Goal: Task Accomplishment & Management: Use online tool/utility

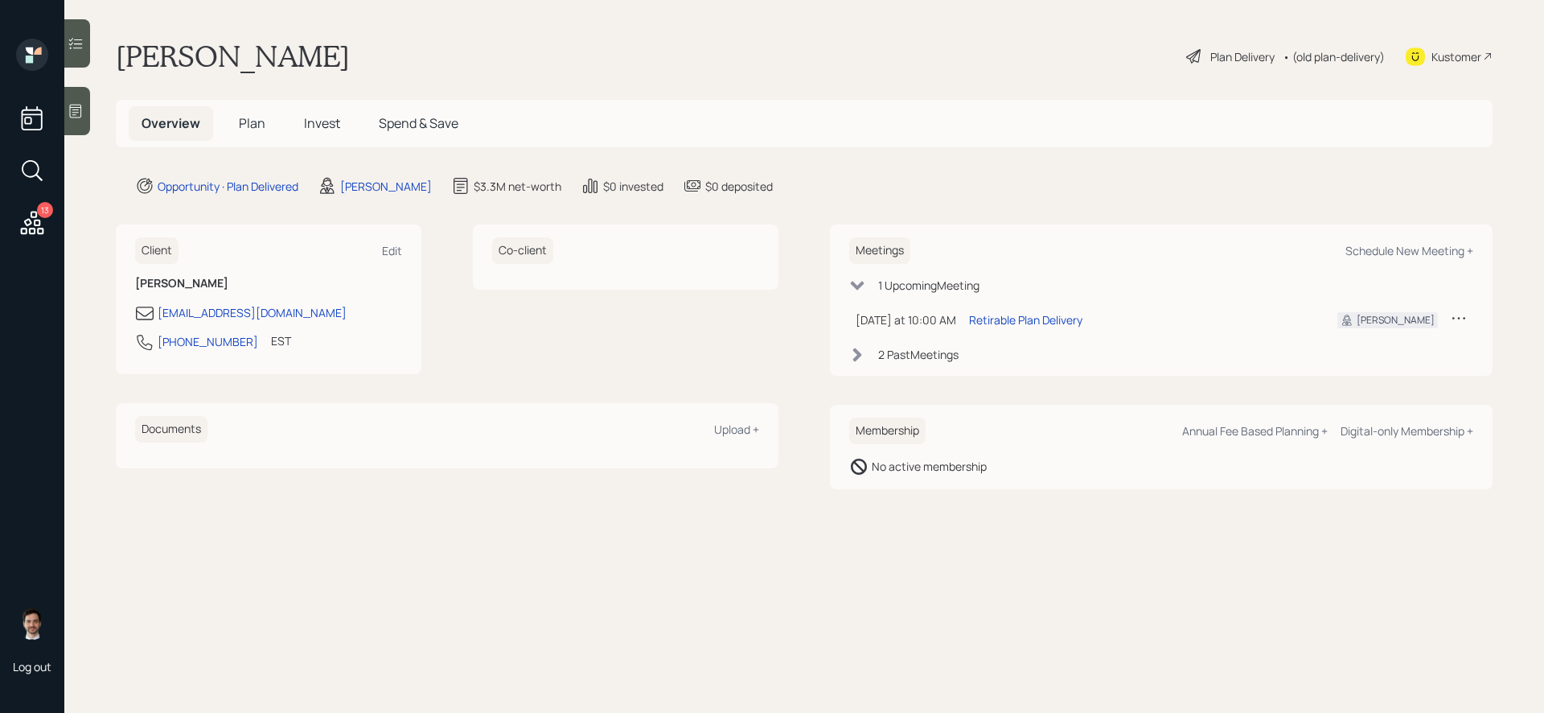
click at [249, 117] on span "Plan" at bounding box center [252, 123] width 27 height 18
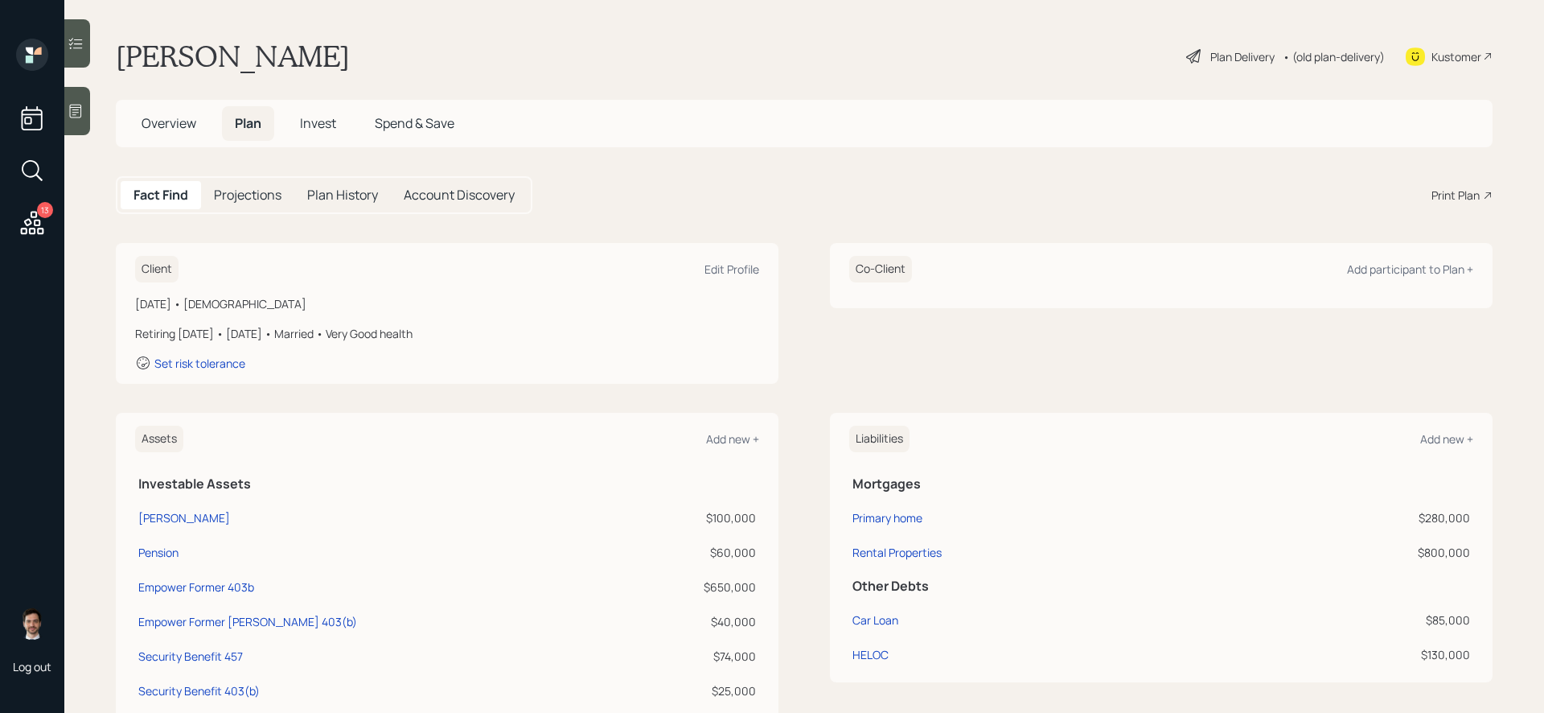
click at [31, 228] on icon at bounding box center [32, 222] width 23 height 23
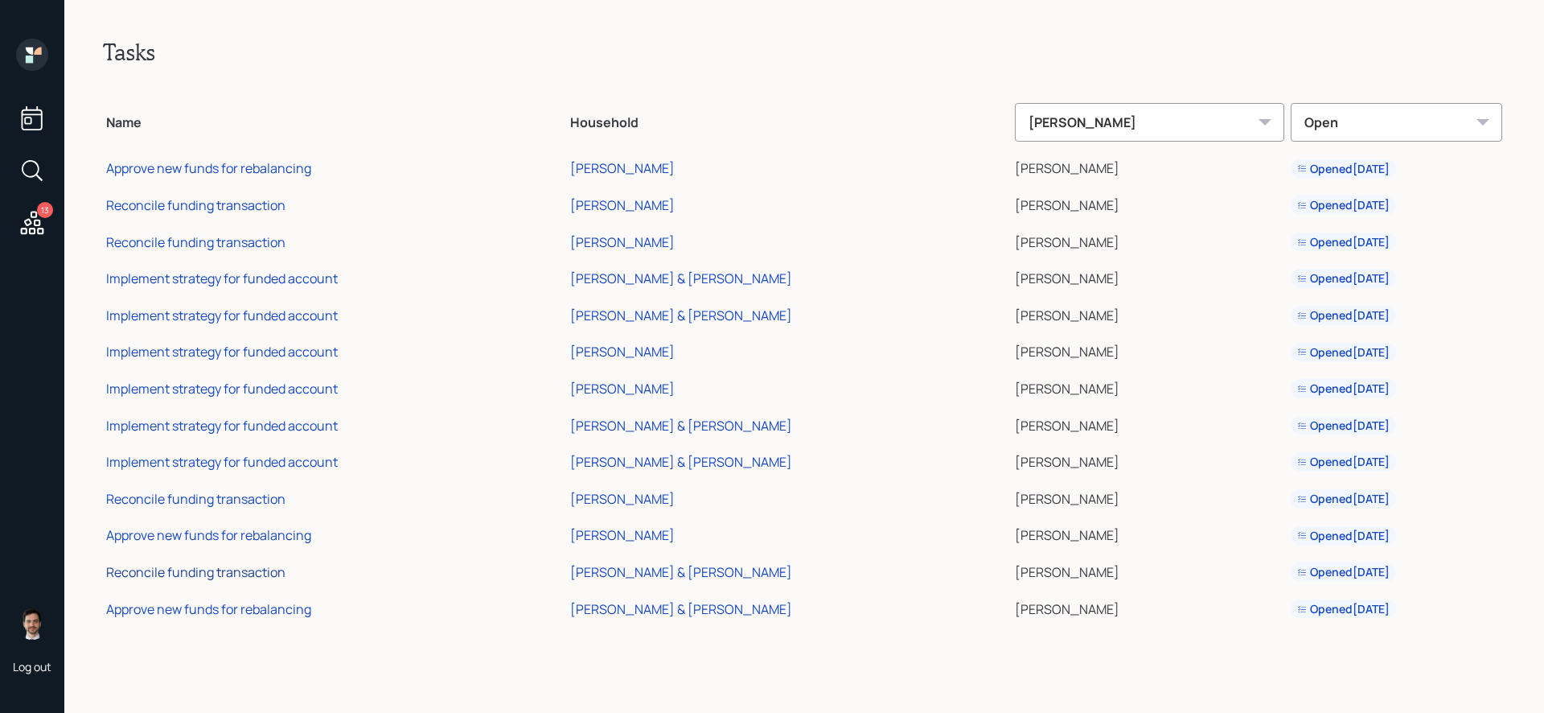
click at [224, 567] on div "Reconcile funding transaction" at bounding box center [195, 572] width 179 height 18
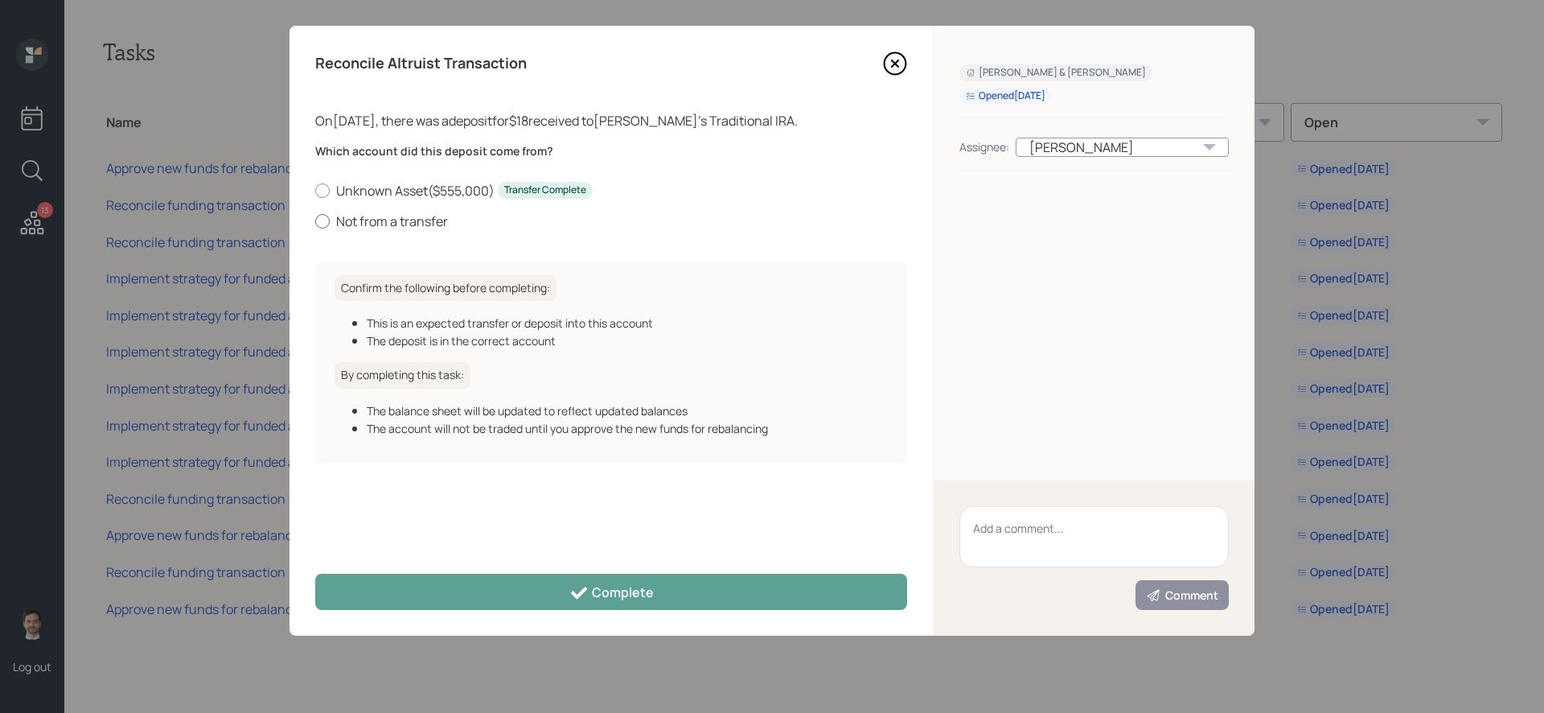
click at [401, 216] on label "Not from a transfer" at bounding box center [611, 221] width 592 height 18
click at [315, 220] on input "Not from a transfer" at bounding box center [315, 220] width 1 height 1
radio input "true"
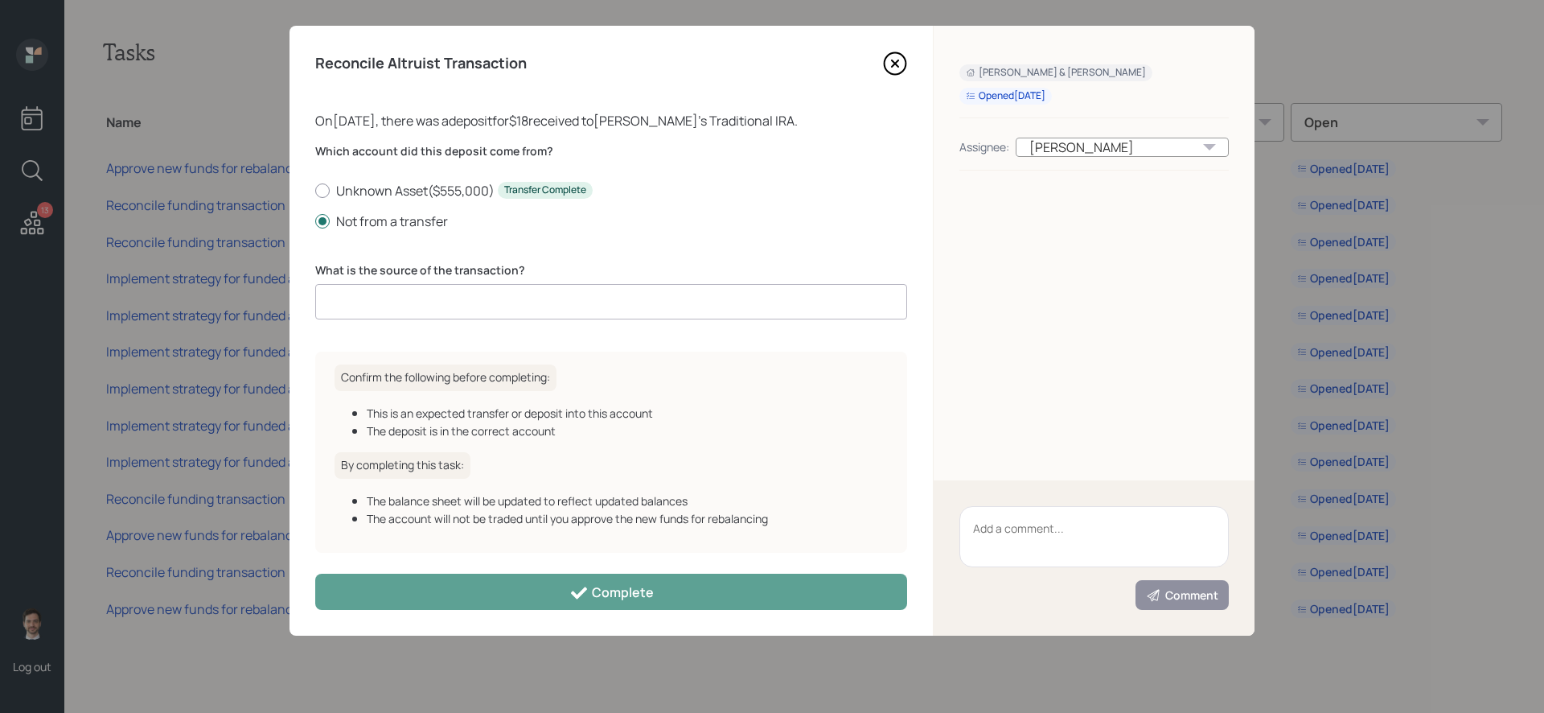
click at [389, 293] on input at bounding box center [611, 301] width 592 height 35
type input "Sweep"
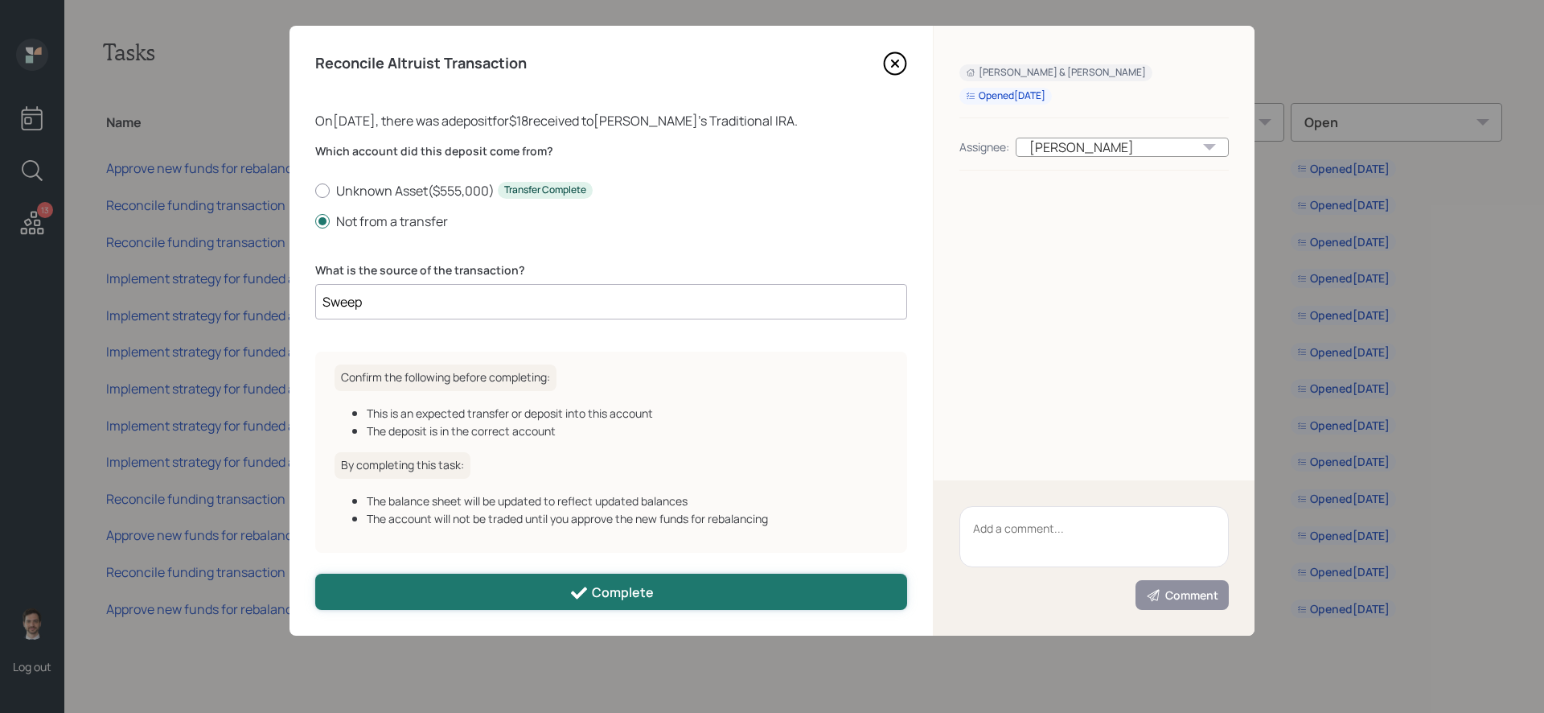
click at [441, 596] on button "Complete" at bounding box center [611, 592] width 592 height 36
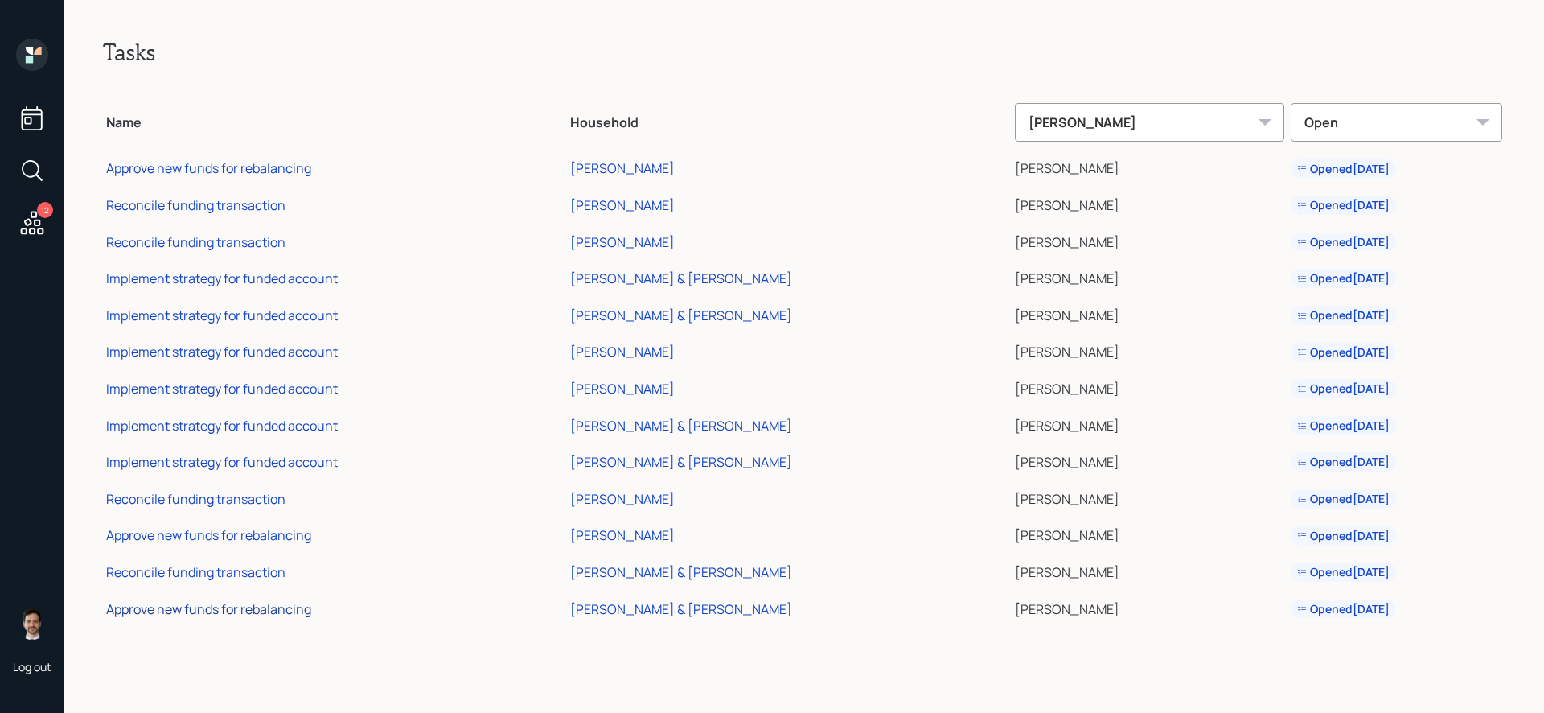
click at [272, 607] on div "Approve new funds for rebalancing" at bounding box center [208, 609] width 205 height 18
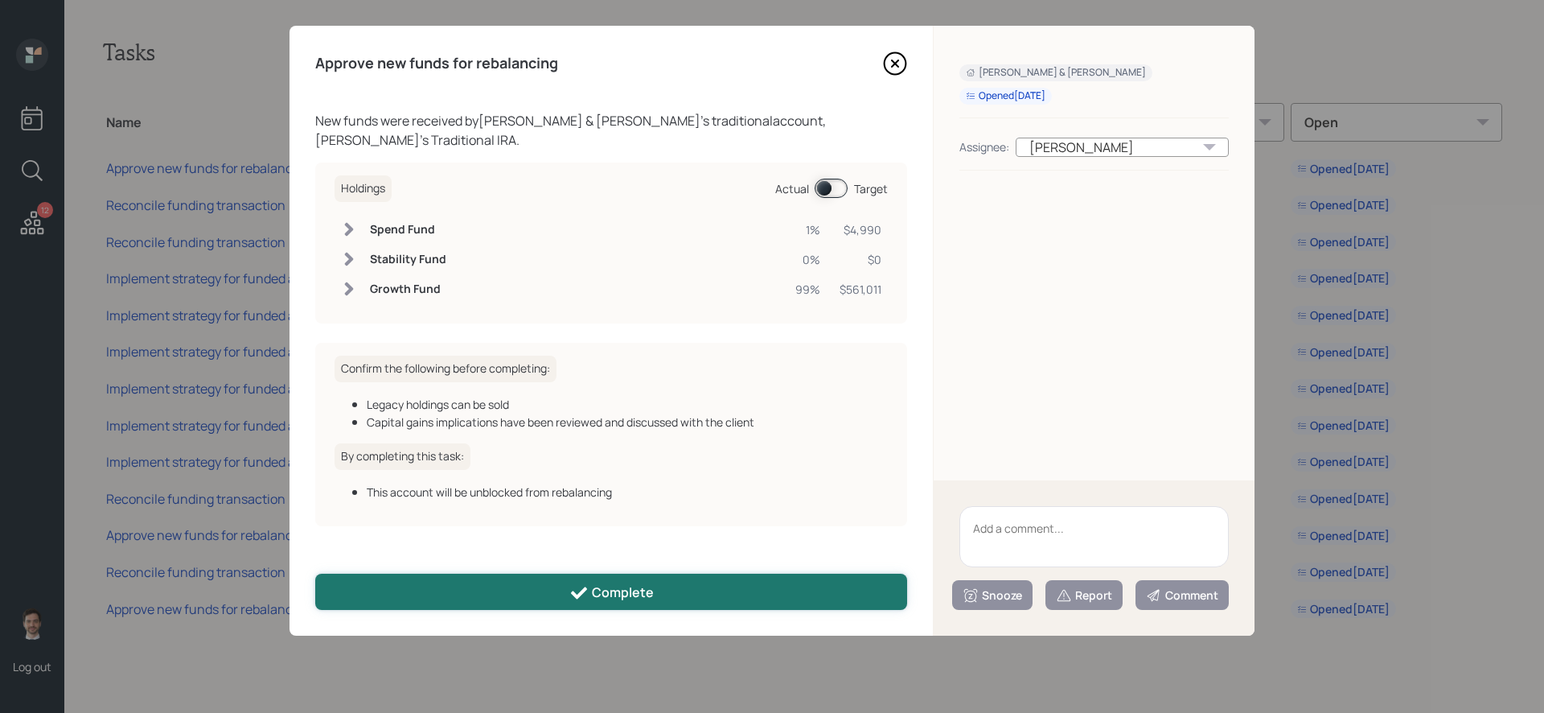
click at [495, 598] on button "Complete" at bounding box center [611, 592] width 592 height 36
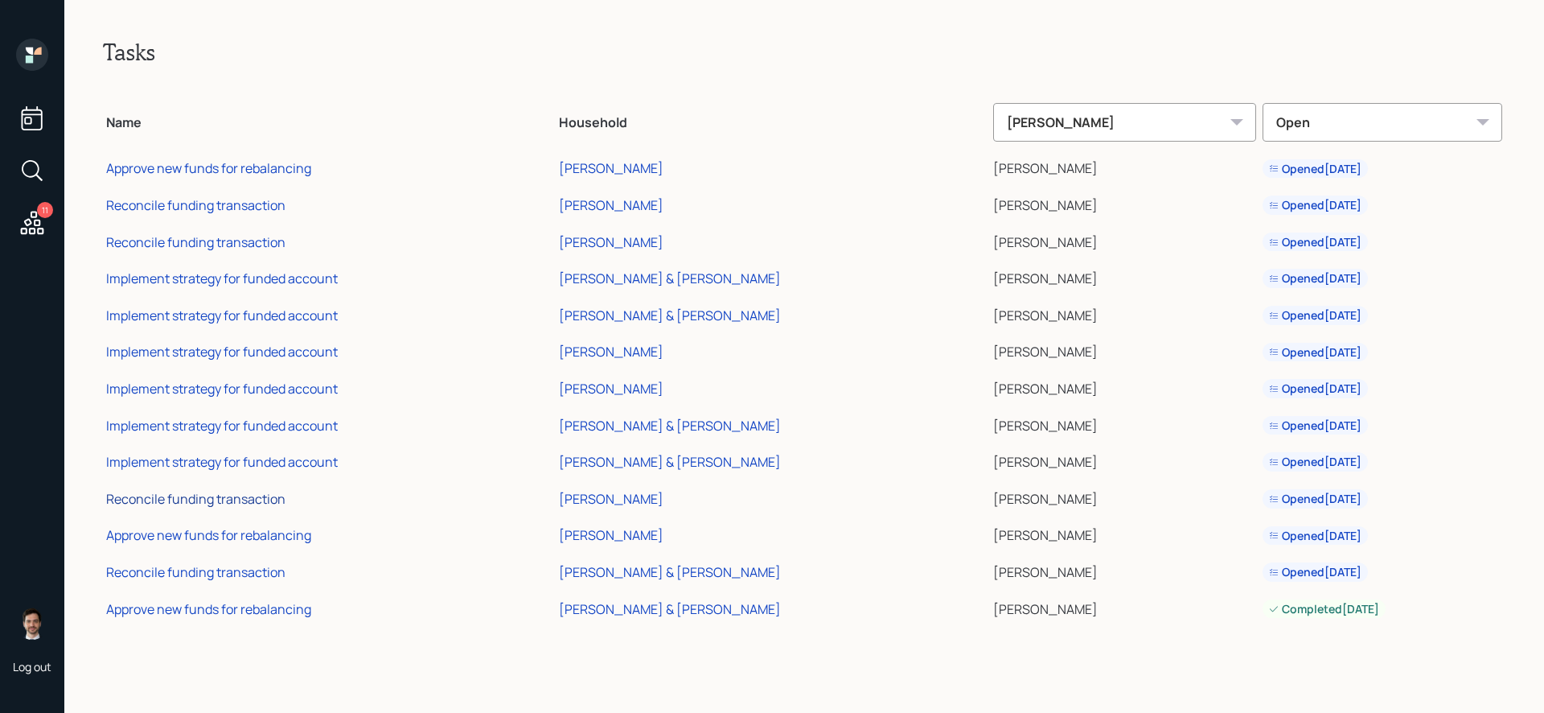
click at [208, 499] on div "Reconcile funding transaction" at bounding box center [195, 499] width 179 height 18
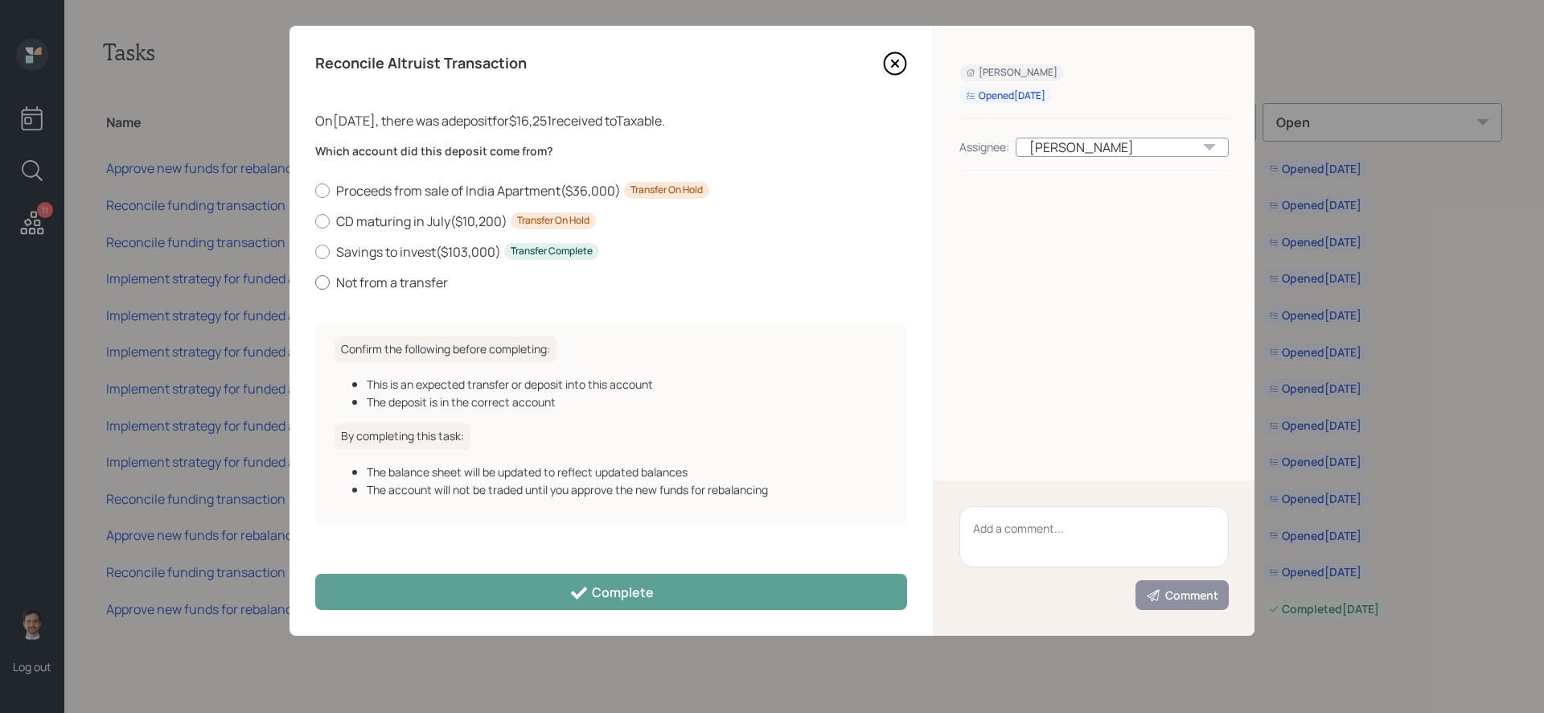
click at [422, 279] on label "Not from a transfer" at bounding box center [611, 283] width 592 height 18
click at [315, 282] on input "Not from a transfer" at bounding box center [315, 282] width 1 height 1
radio input "true"
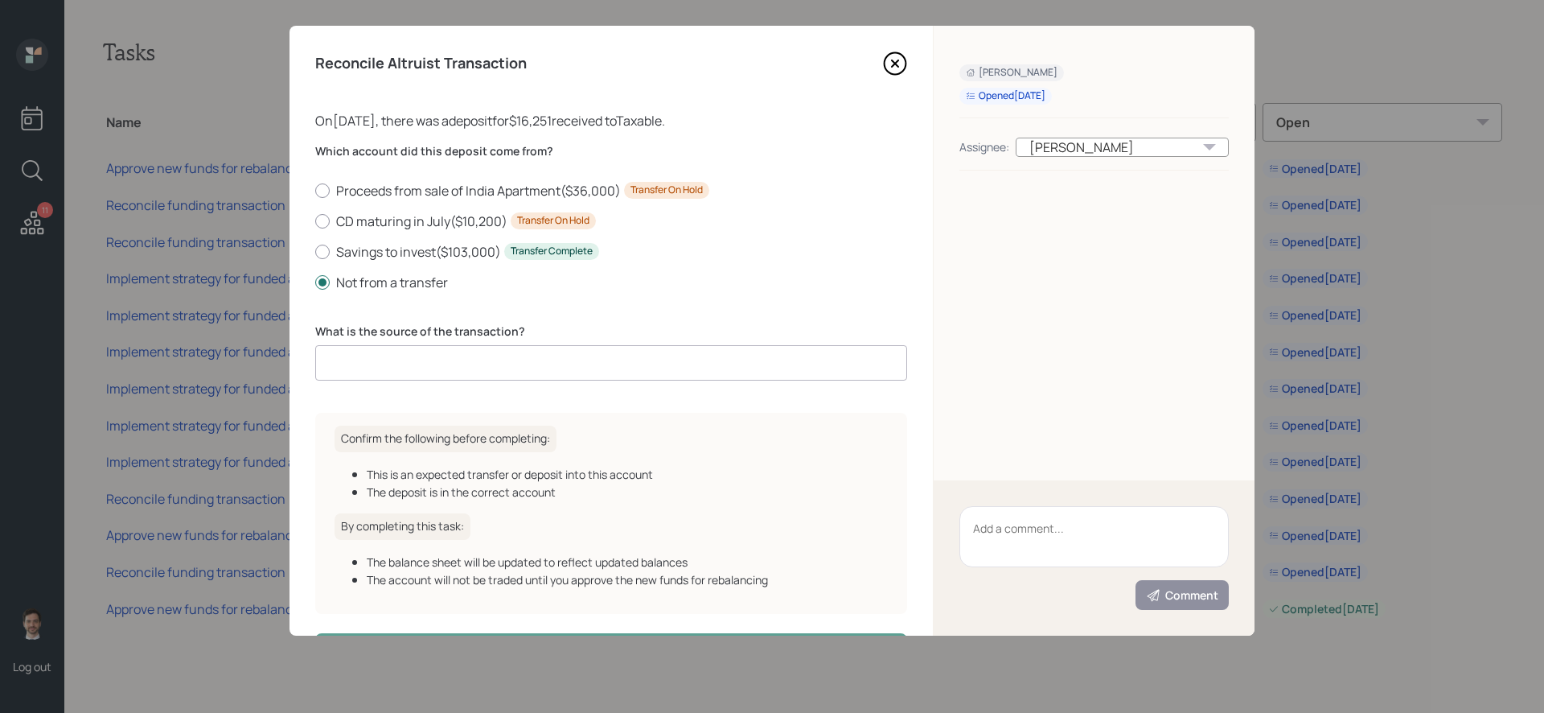
click at [478, 366] on input at bounding box center [611, 362] width 592 height 35
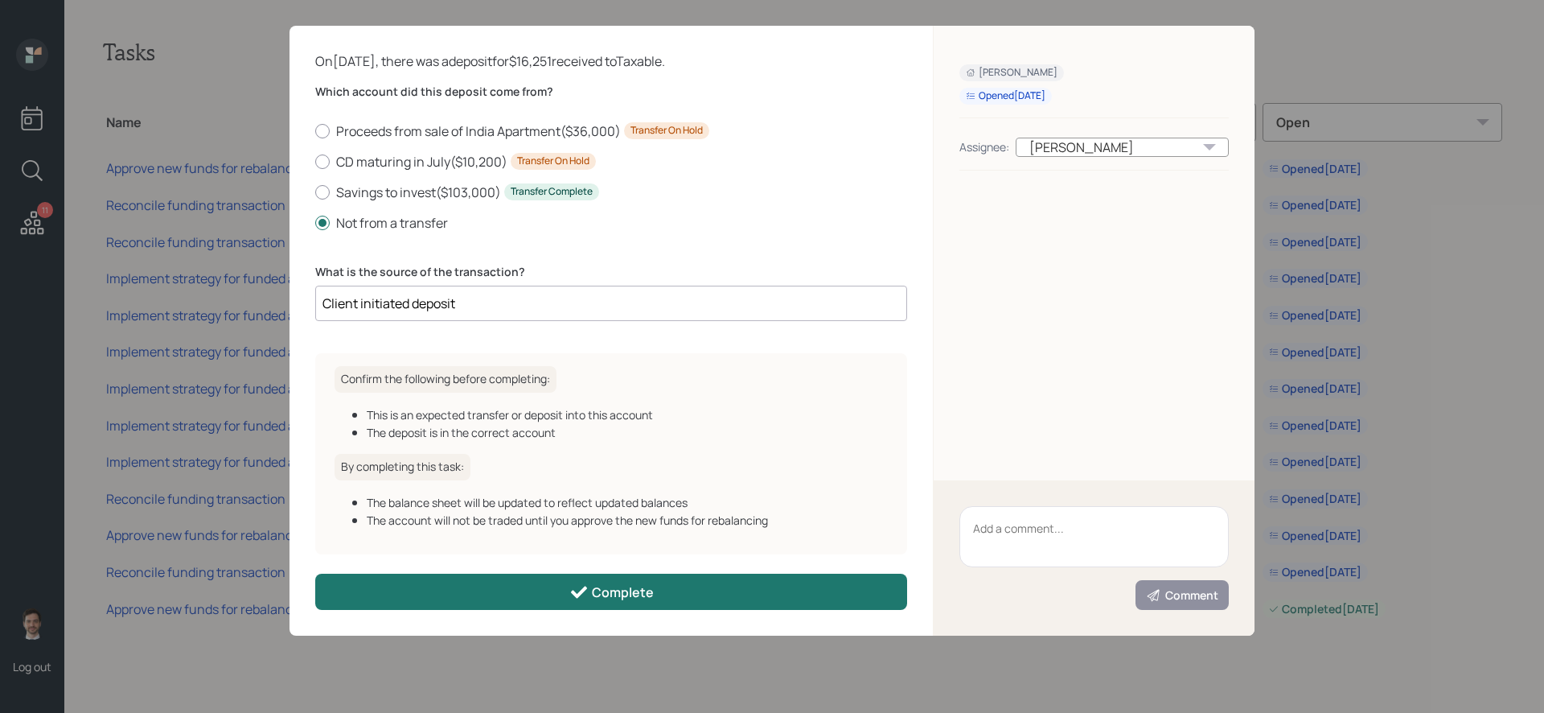
type input "Client initiated deposit"
click at [656, 580] on button "Complete" at bounding box center [611, 592] width 592 height 36
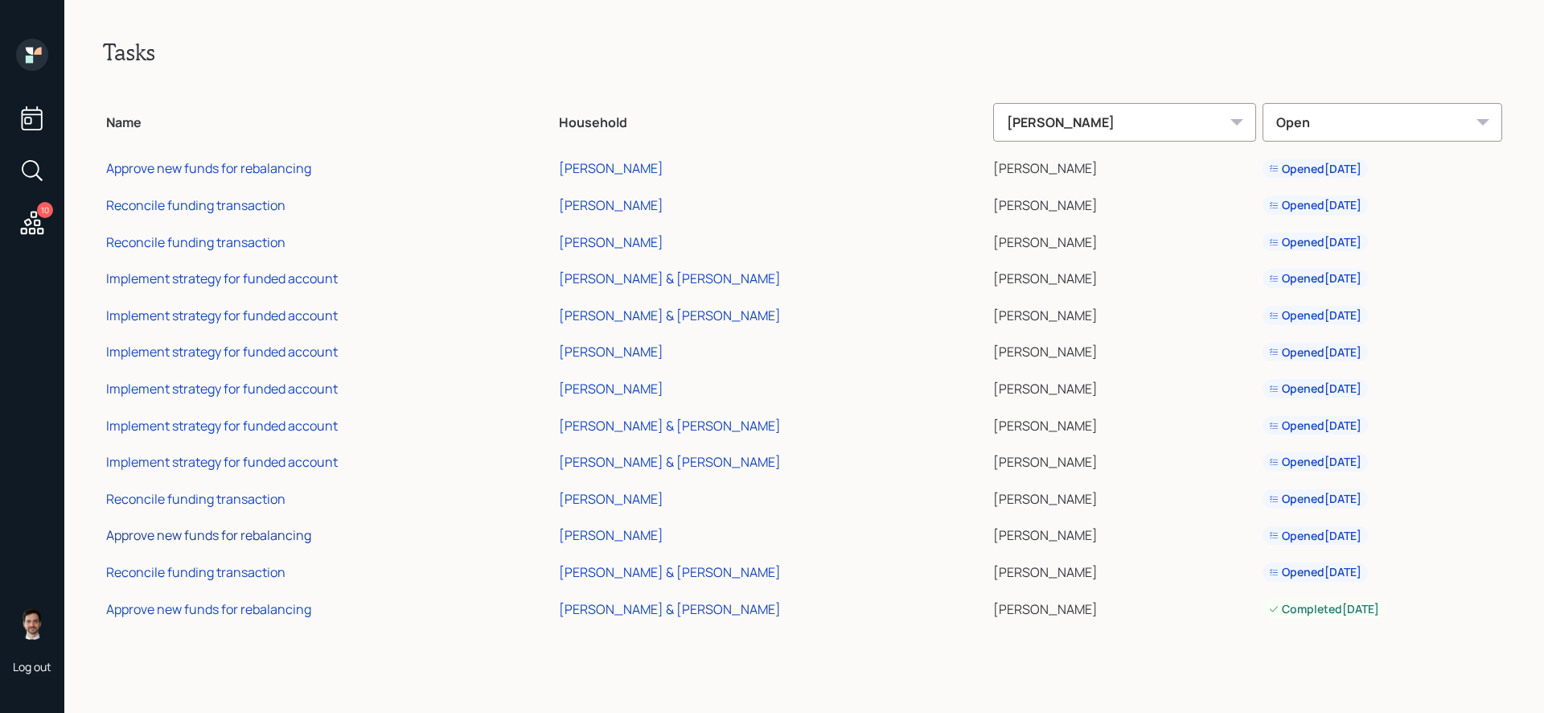
click at [240, 542] on div "Approve new funds for rebalancing" at bounding box center [208, 535] width 205 height 18
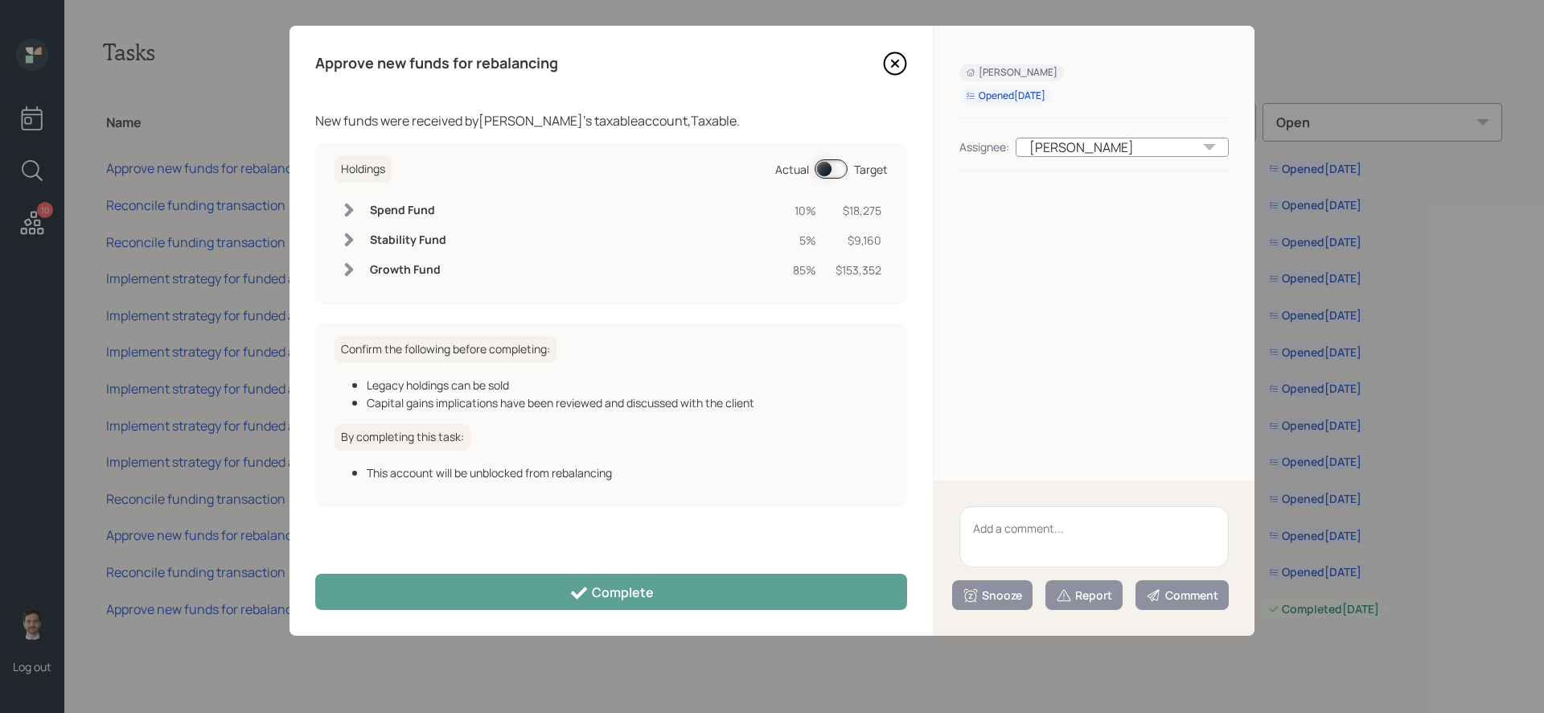
click at [492, 620] on div "Approve new funds for rebalancing New funds were received by Brian O'Dea 's tax…" at bounding box center [612, 331] width 644 height 610
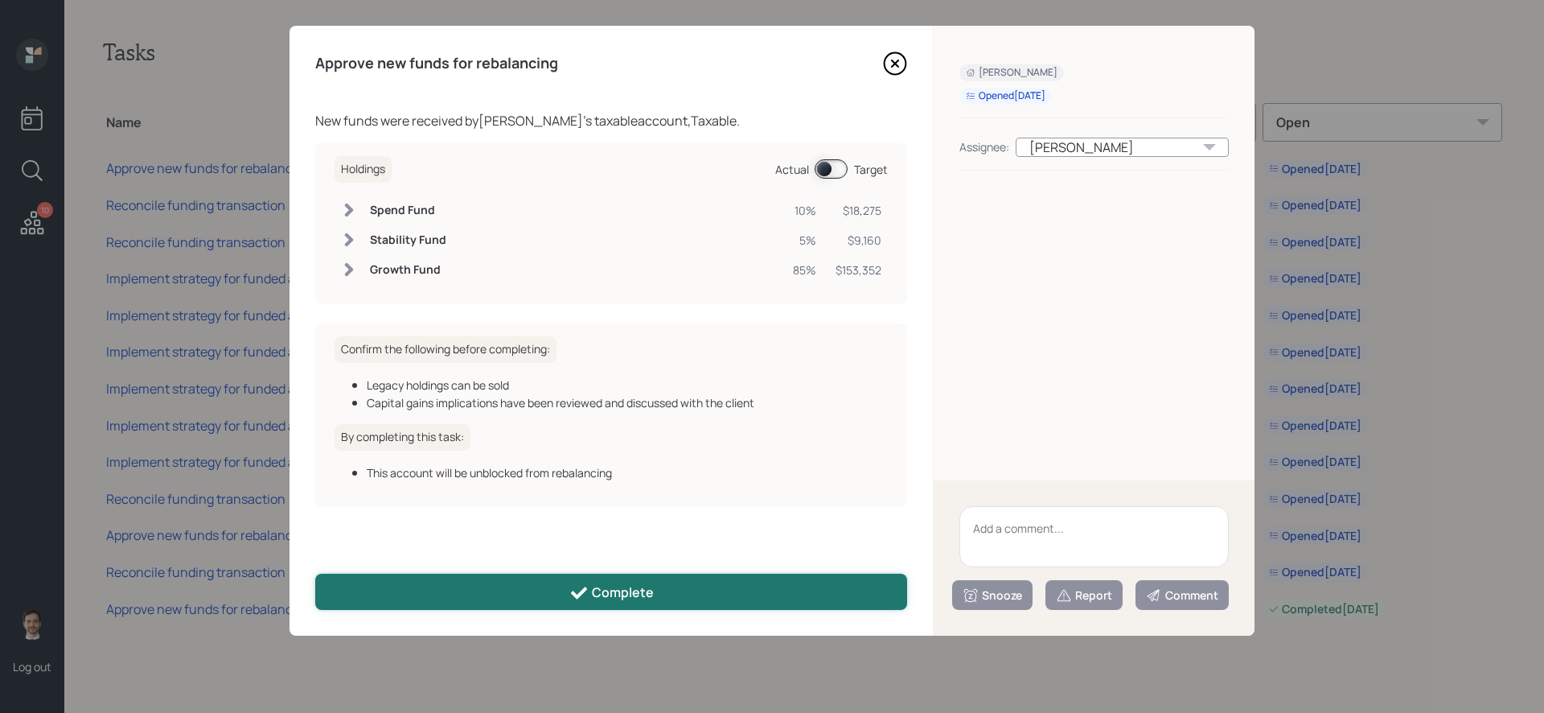
click at [492, 602] on button "Complete" at bounding box center [611, 592] width 592 height 36
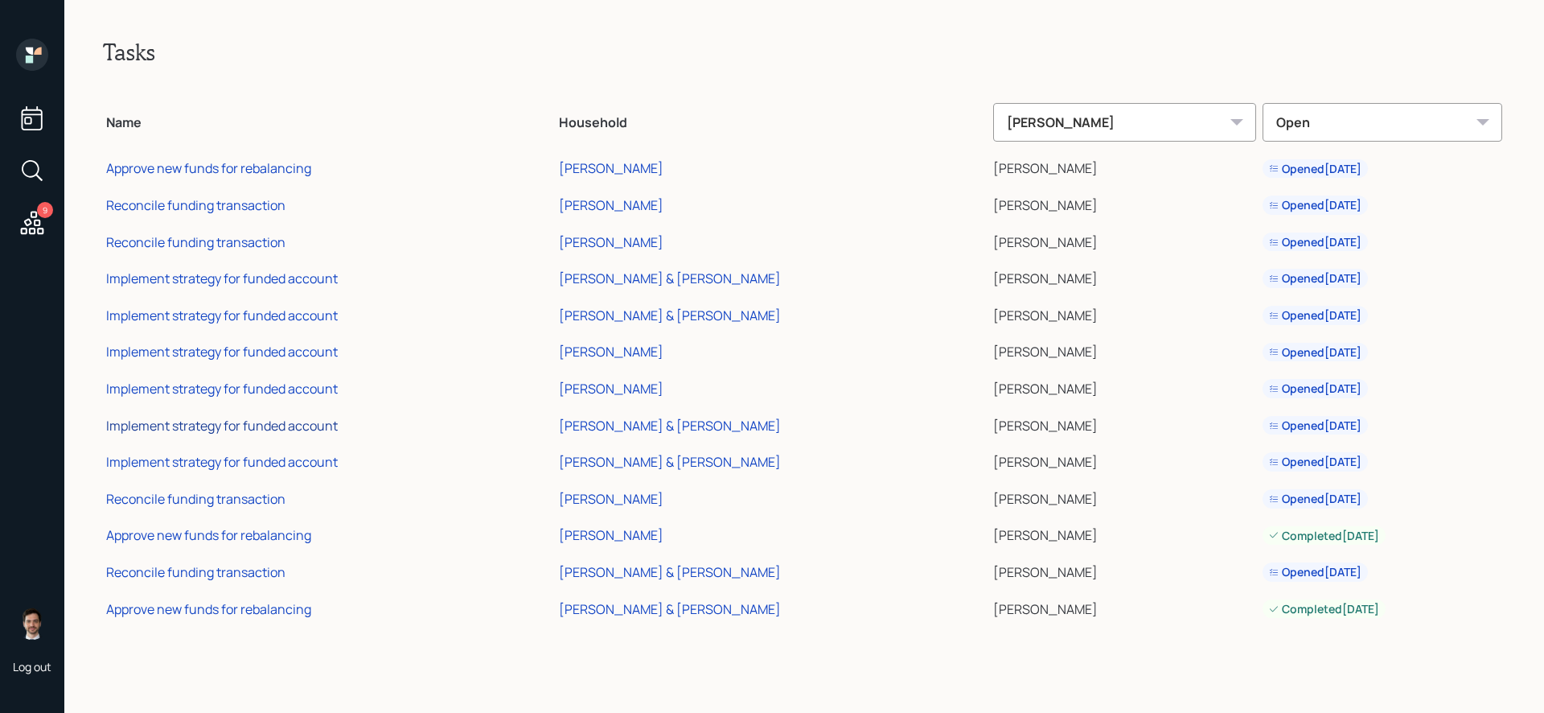
click at [237, 426] on div "Implement strategy for funded account" at bounding box center [222, 426] width 232 height 18
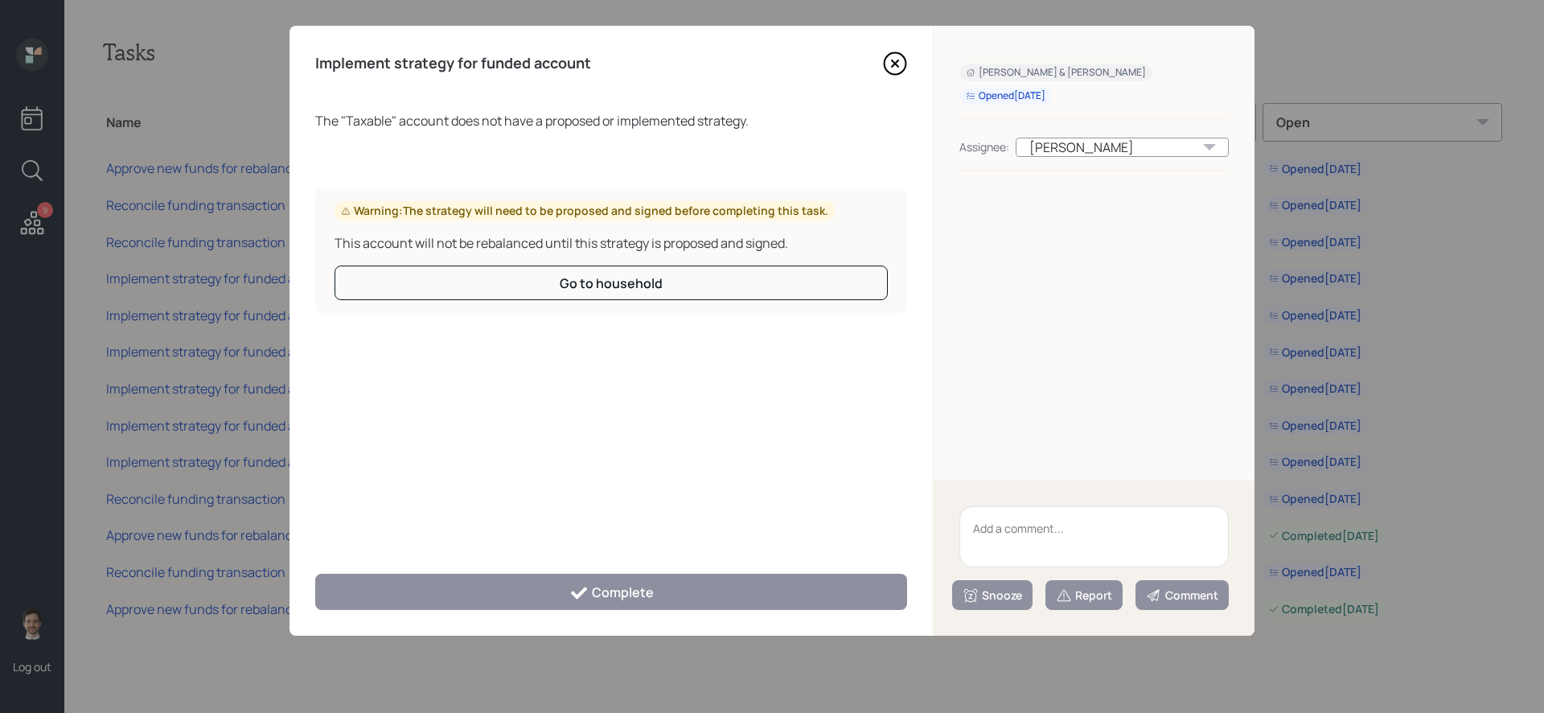
click at [1067, 542] on textarea at bounding box center [1094, 536] width 269 height 61
type textarea "Legacy"
click at [1009, 597] on div "Snooze" at bounding box center [993, 595] width 60 height 16
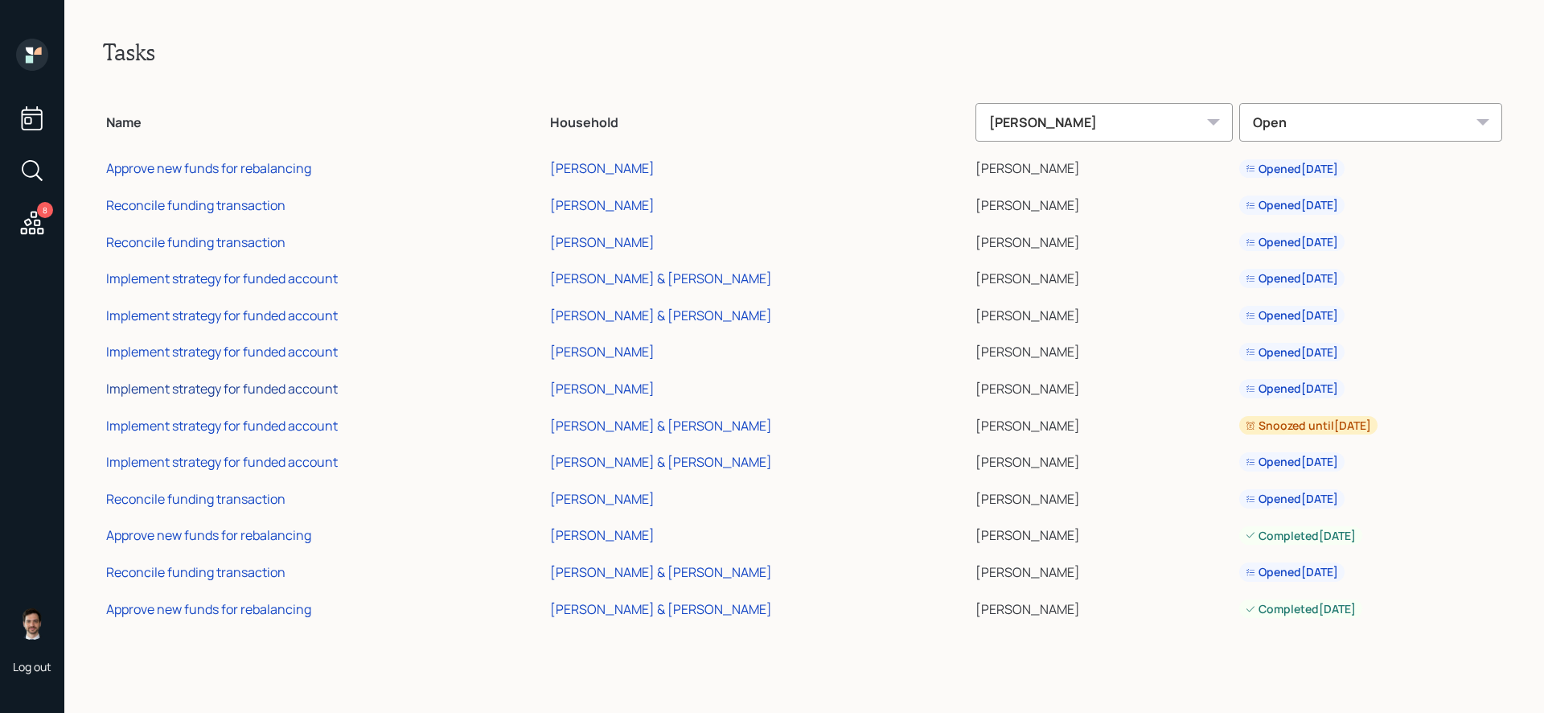
click at [244, 389] on div "Implement strategy for funded account" at bounding box center [222, 389] width 232 height 18
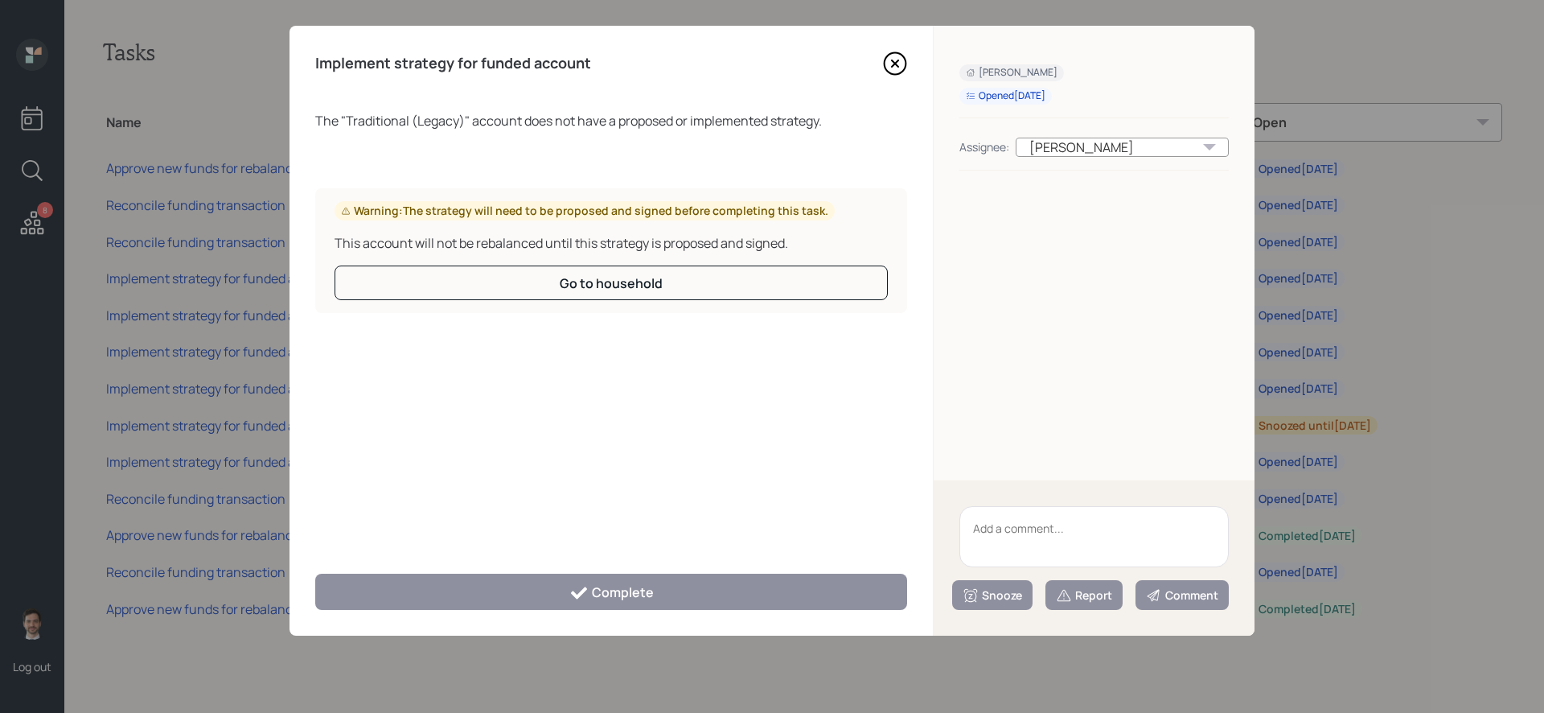
click at [1032, 523] on textarea at bounding box center [1094, 536] width 269 height 61
type textarea "Legacy"
click at [1005, 590] on div "Snooze" at bounding box center [993, 595] width 60 height 16
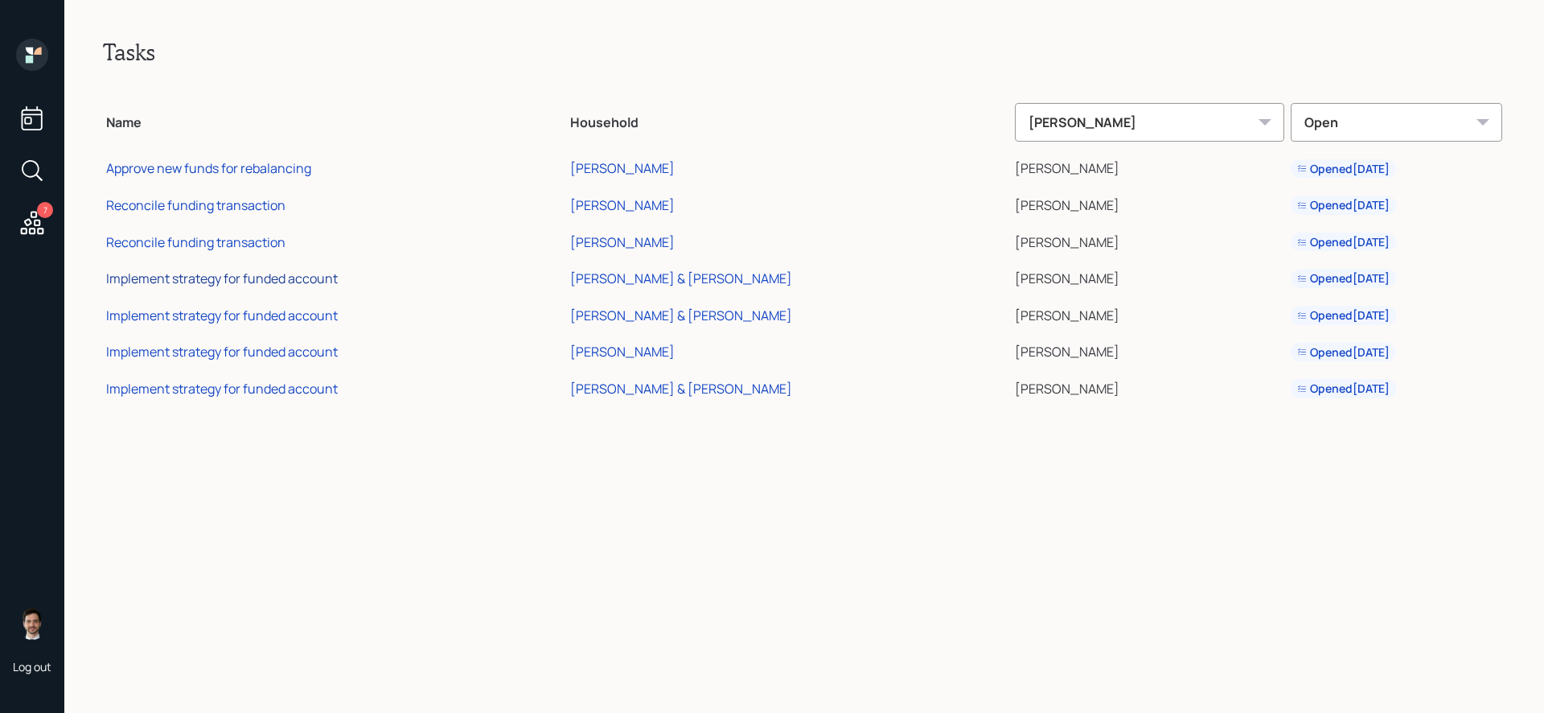
click at [290, 274] on div "Implement strategy for funded account" at bounding box center [222, 278] width 232 height 18
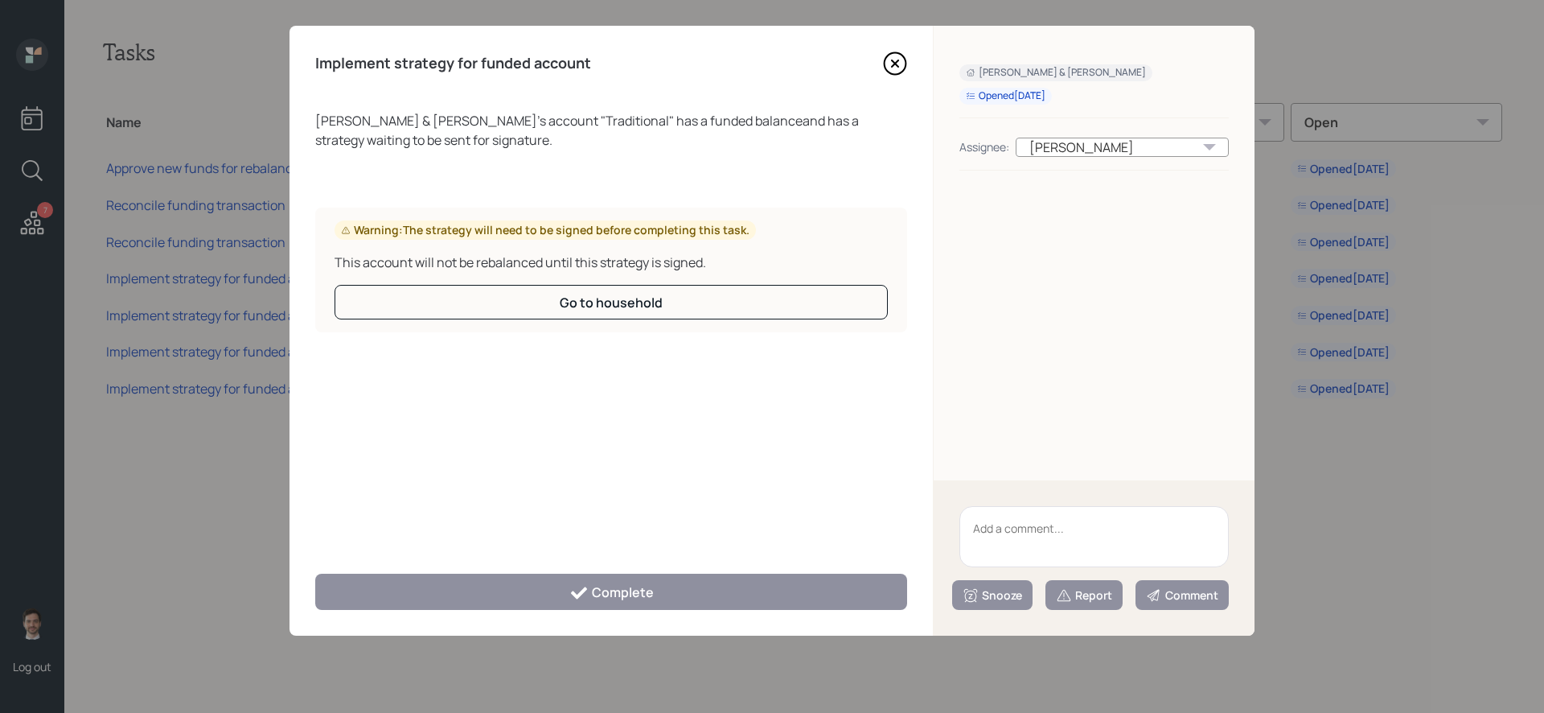
click at [1045, 541] on textarea at bounding box center [1094, 536] width 269 height 61
type textarea "L"
type textarea "Manual portfolio"
click at [1006, 601] on div "Snooze" at bounding box center [993, 595] width 60 height 16
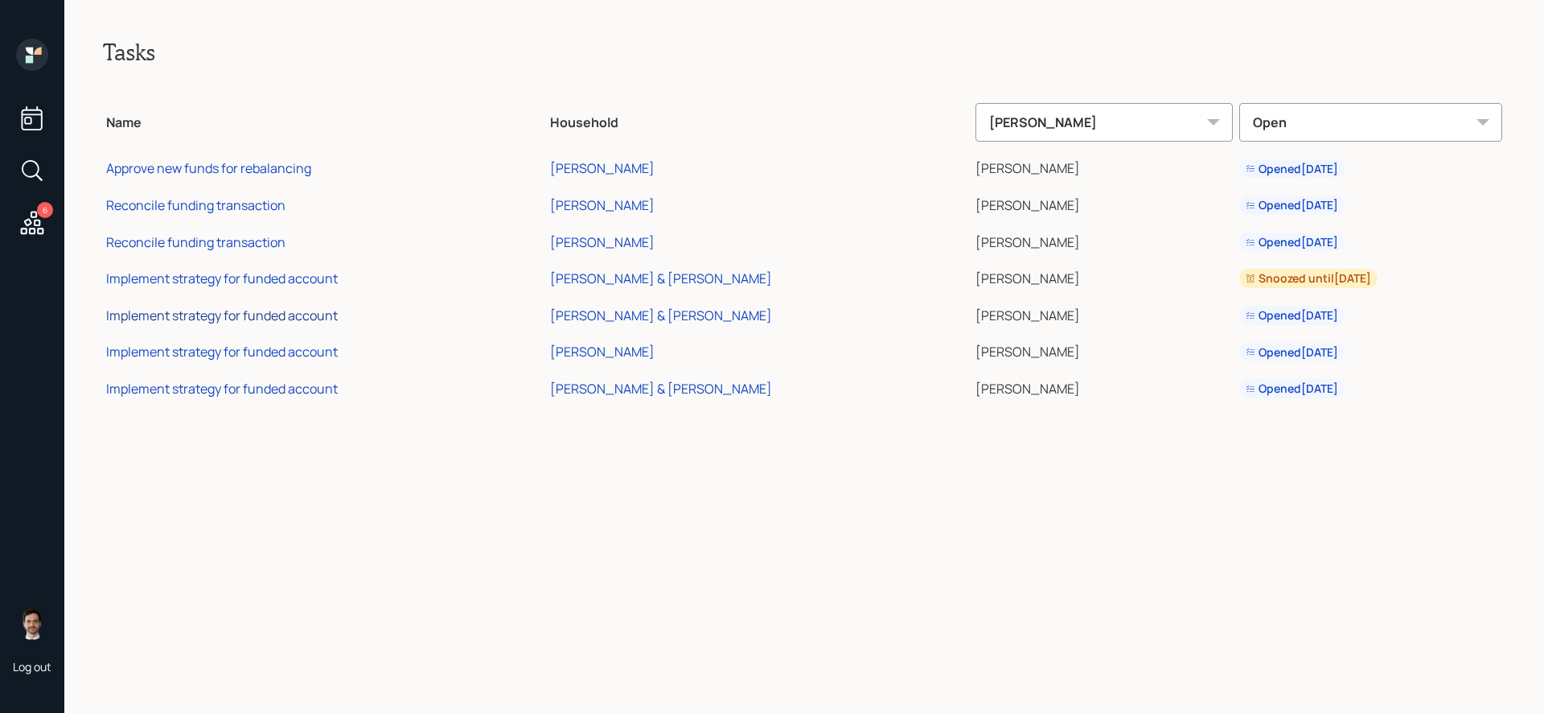
click at [294, 315] on div "Implement strategy for funded account" at bounding box center [222, 315] width 232 height 18
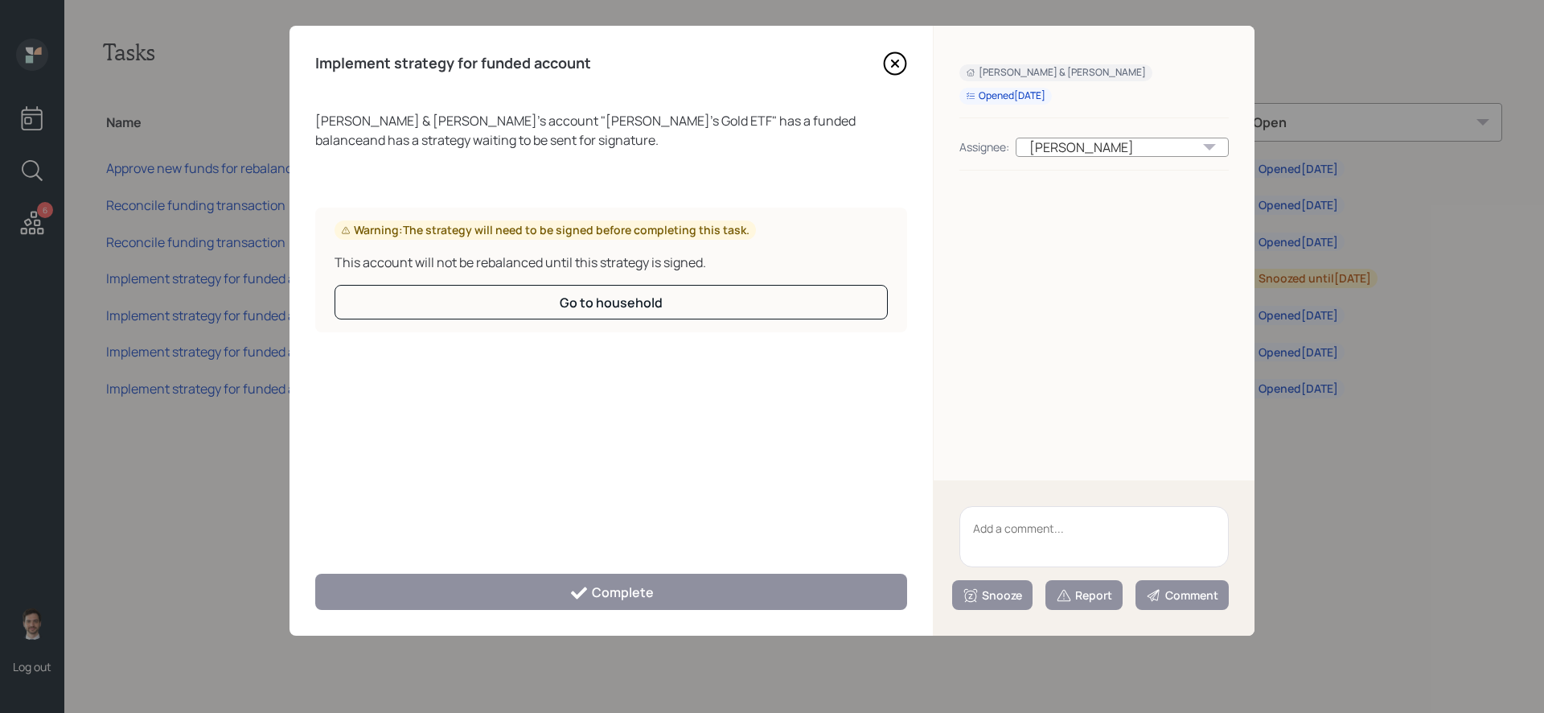
click at [1013, 526] on textarea at bounding box center [1094, 536] width 269 height 61
type textarea "Gold ETF"
click at [1014, 603] on button "Snooze" at bounding box center [992, 595] width 80 height 30
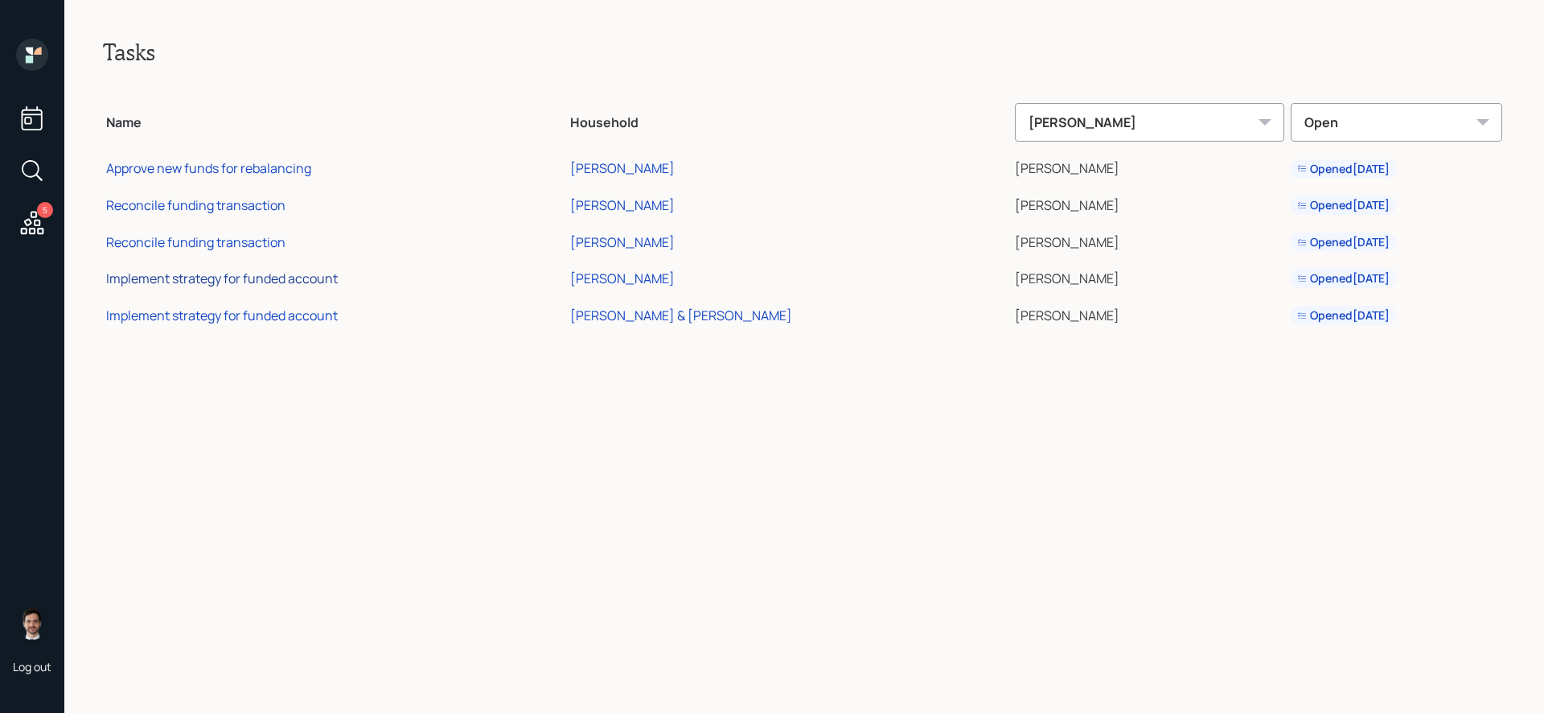
click at [242, 281] on div "Implement strategy for funded account" at bounding box center [222, 278] width 232 height 18
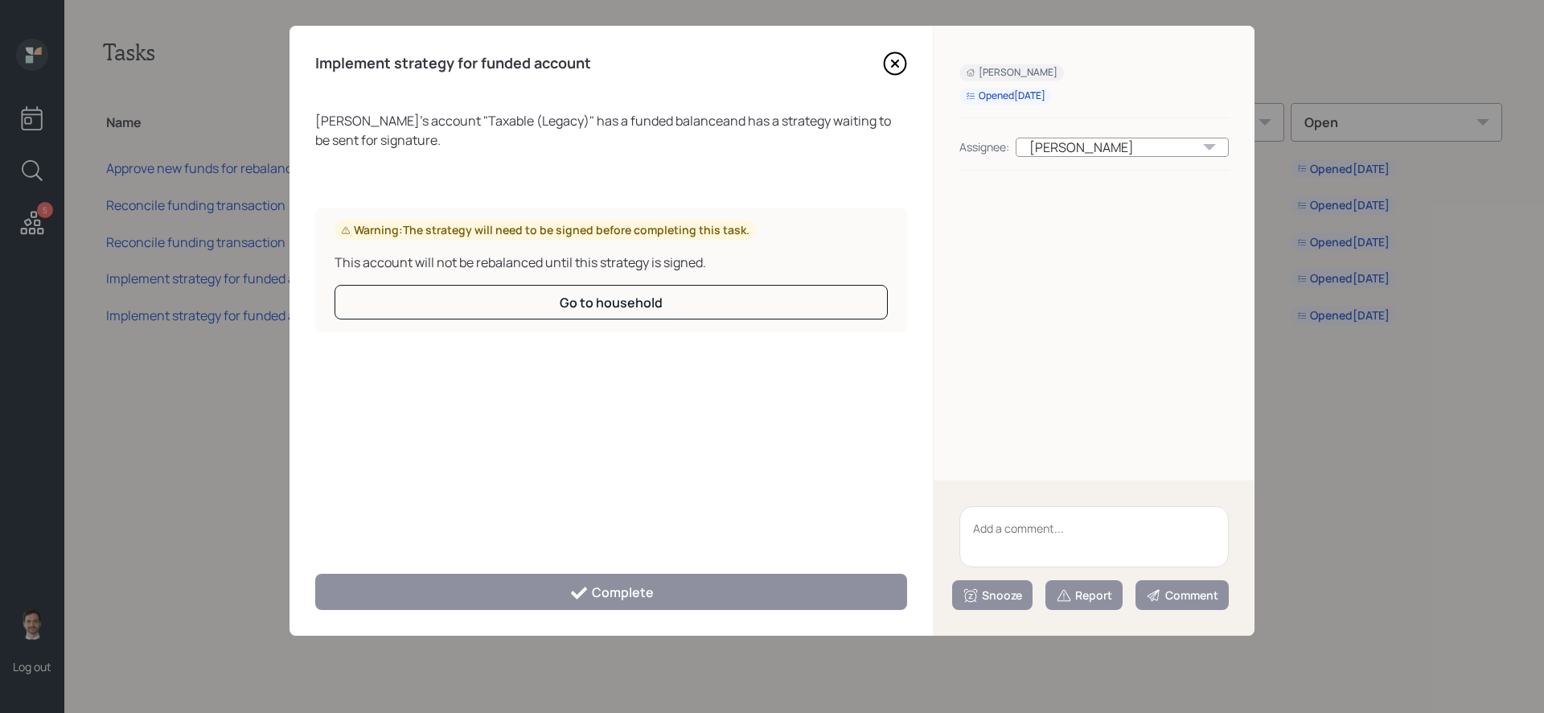
click at [1072, 538] on textarea at bounding box center [1094, 536] width 269 height 61
type textarea "Legacy"
click at [1008, 601] on div "Snooze" at bounding box center [993, 595] width 60 height 16
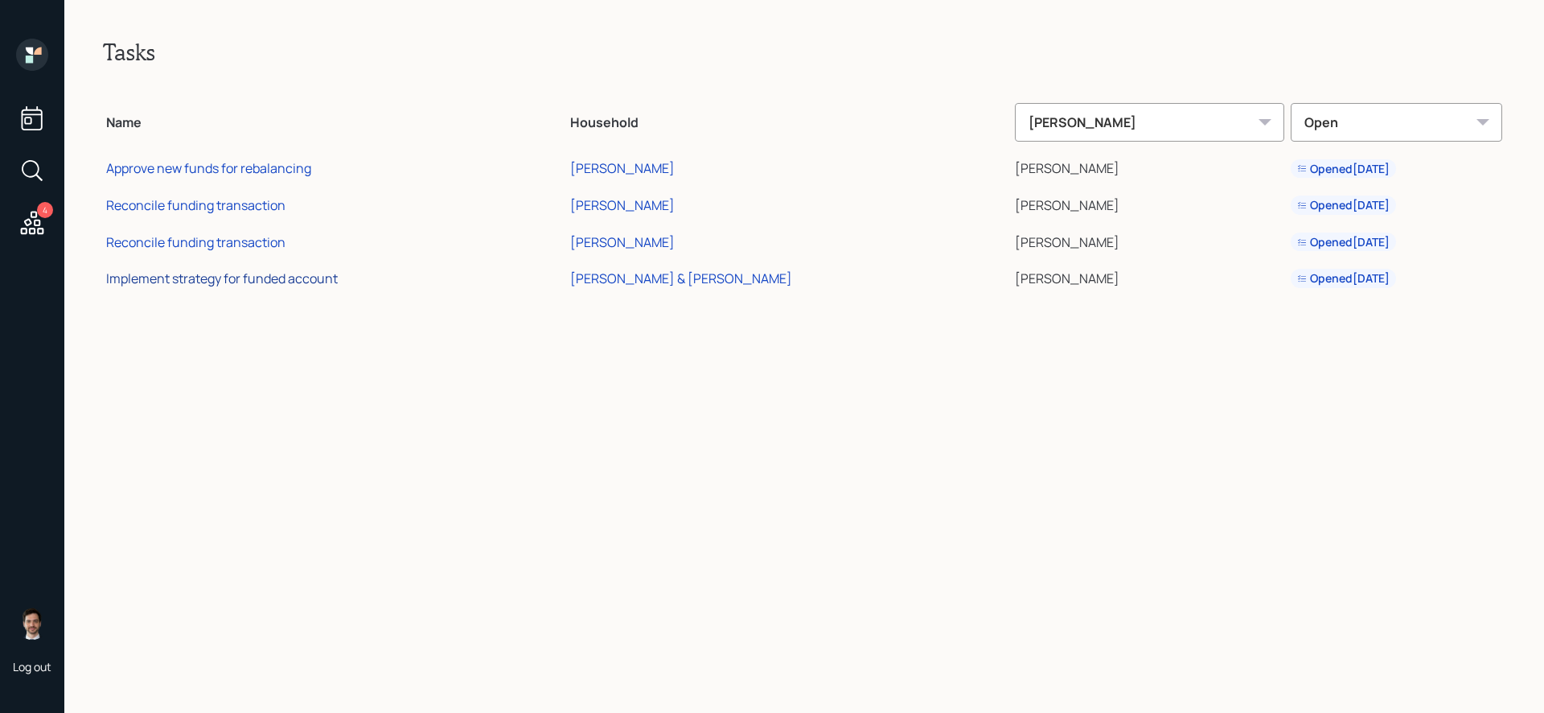
click at [242, 280] on div "Implement strategy for funded account" at bounding box center [222, 278] width 232 height 18
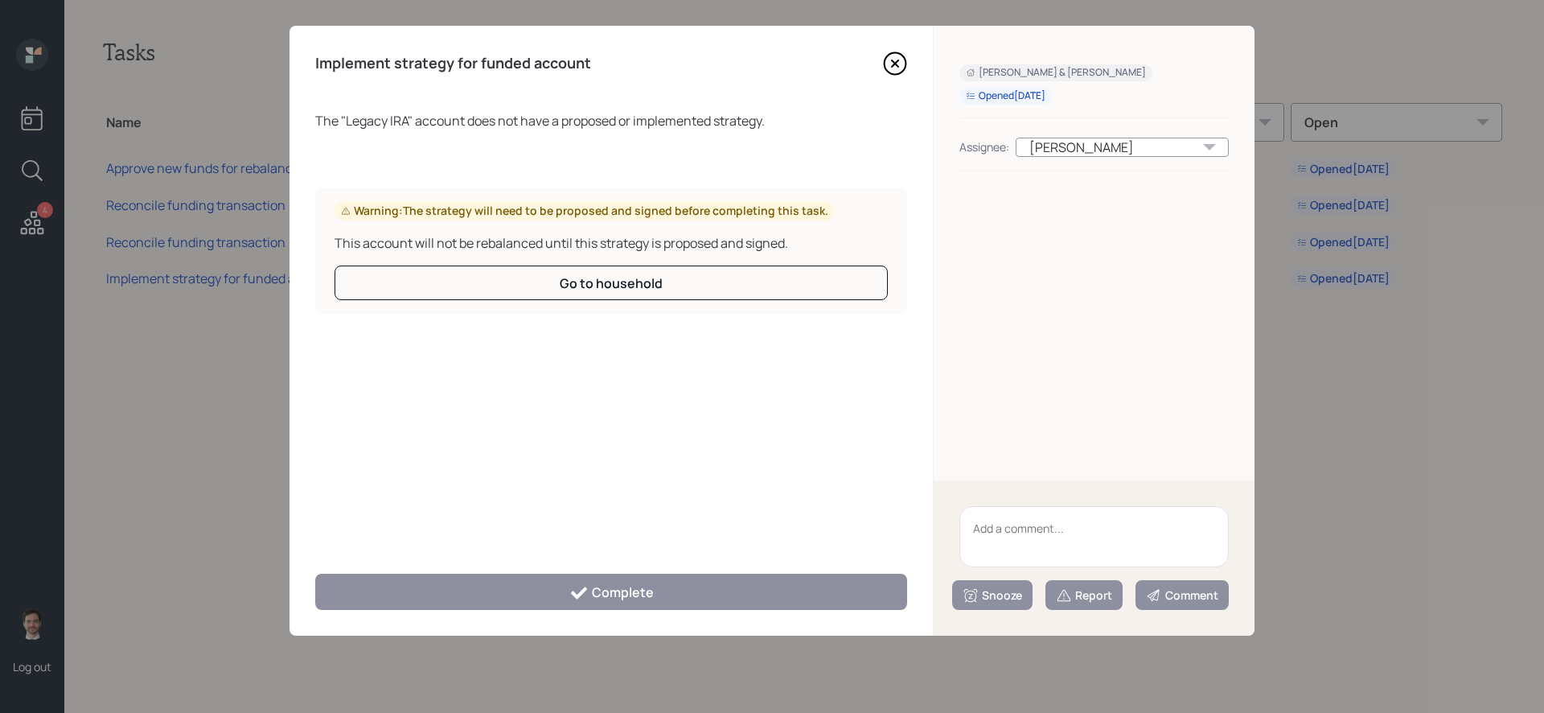
click at [1034, 536] on textarea at bounding box center [1094, 536] width 269 height 61
type textarea "Legacy"
click at [999, 604] on button "Snooze" at bounding box center [992, 595] width 80 height 30
